Goal: Find specific page/section: Find specific page/section

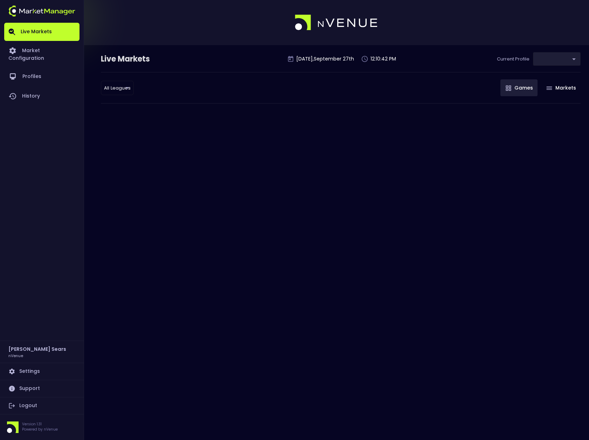
type input "d66ee90f-df8e-430e-a05c-aaf70ad95ad9"
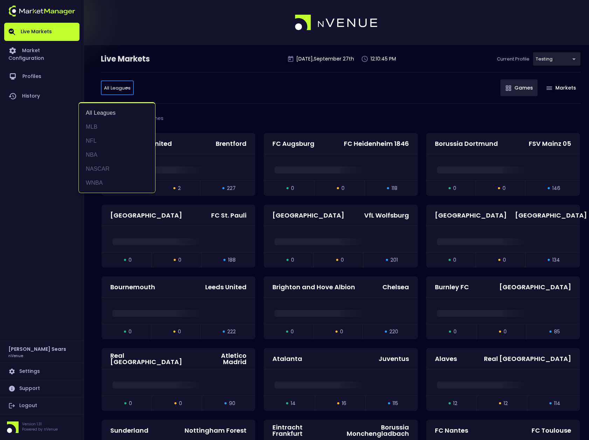
click at [96, 126] on li "MLB" at bounding box center [117, 127] width 76 height 14
type input "MLB"
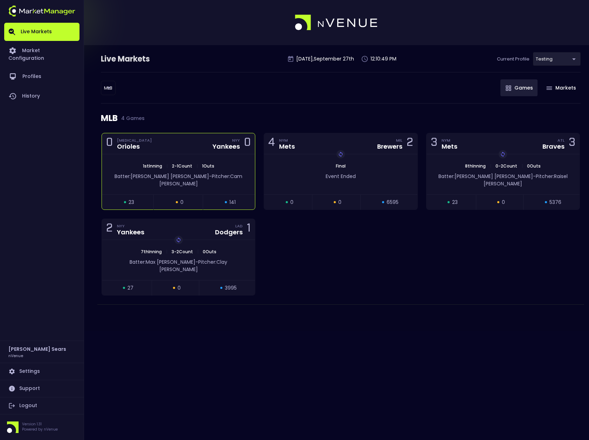
click at [226, 184] on div "1st Inning | 2 - 1 Count | 1 Outs Batter: [PERSON_NAME]: [PERSON_NAME]" at bounding box center [178, 174] width 153 height 40
